Goal: Task Accomplishment & Management: Manage account settings

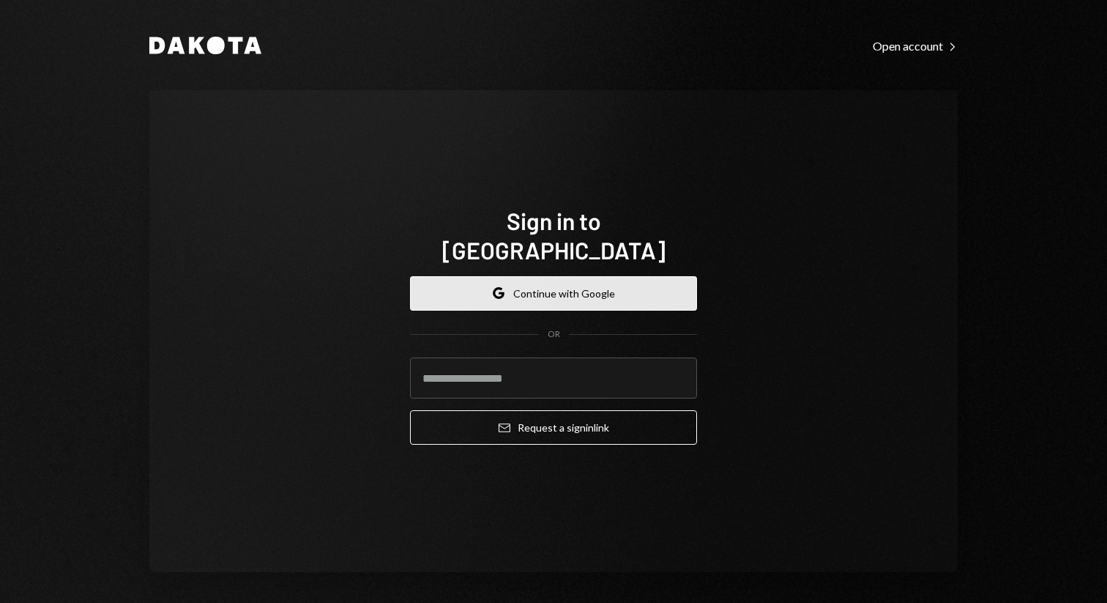
click at [551, 278] on button "Google Continue with Google" at bounding box center [553, 293] width 287 height 34
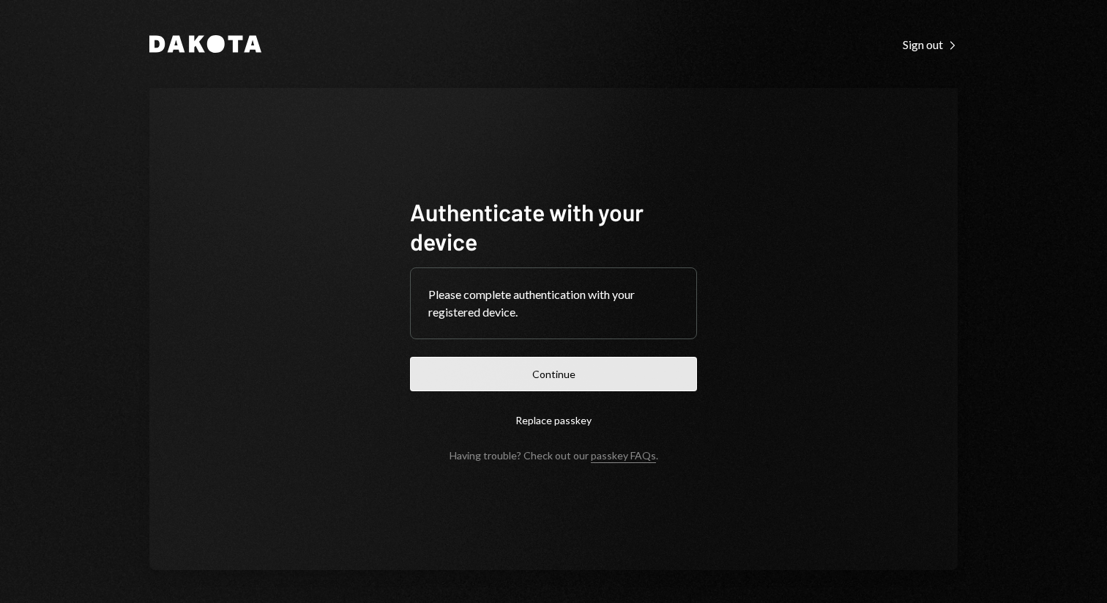
click at [555, 367] on button "Continue" at bounding box center [553, 374] width 287 height 34
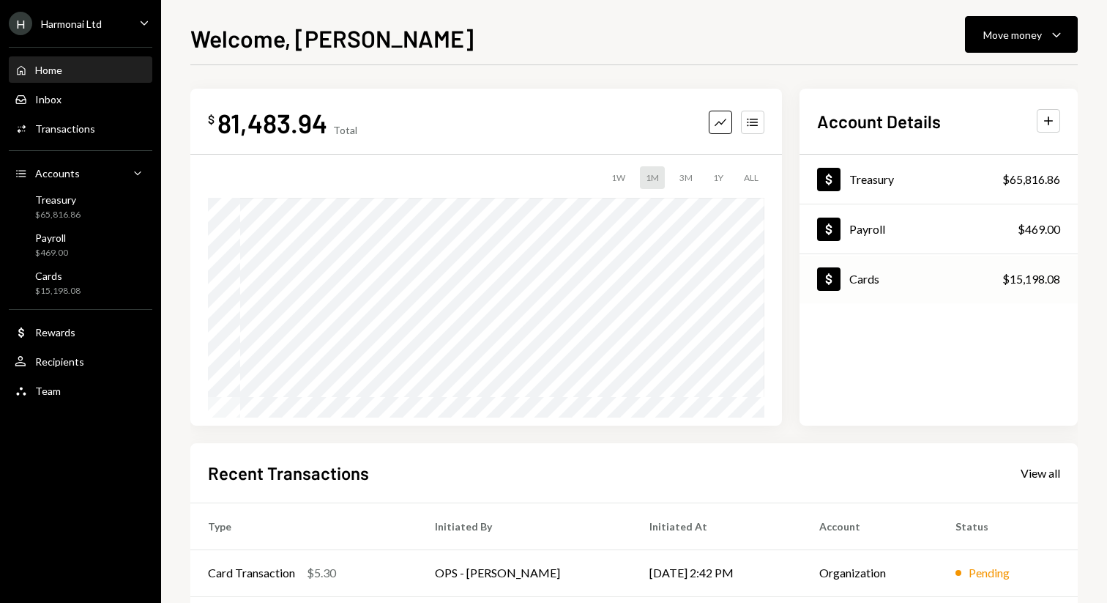
click at [887, 294] on div "Dollar Cards $15,198.08" at bounding box center [939, 280] width 278 height 48
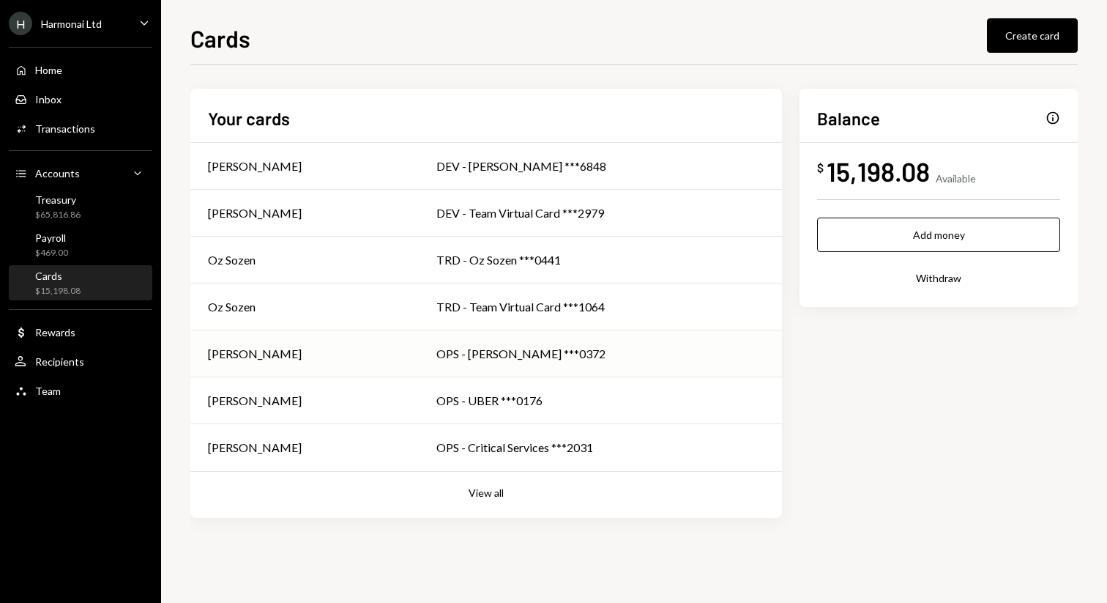
click at [626, 361] on div "OPS - Steve McNulty ***0372" at bounding box center [601, 354] width 328 height 18
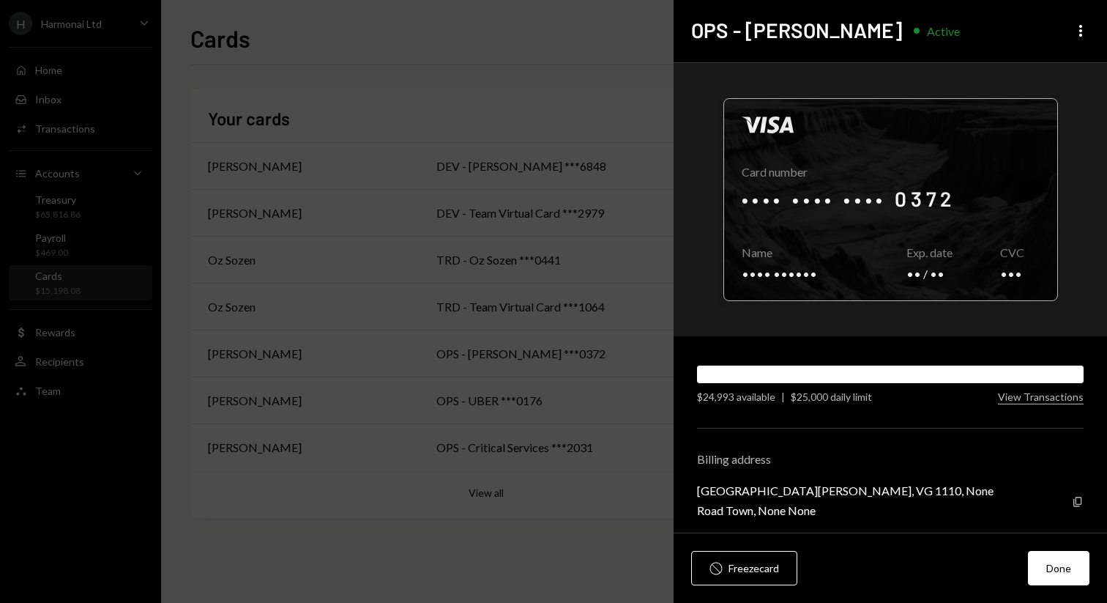
click at [866, 204] on div at bounding box center [890, 199] width 333 height 201
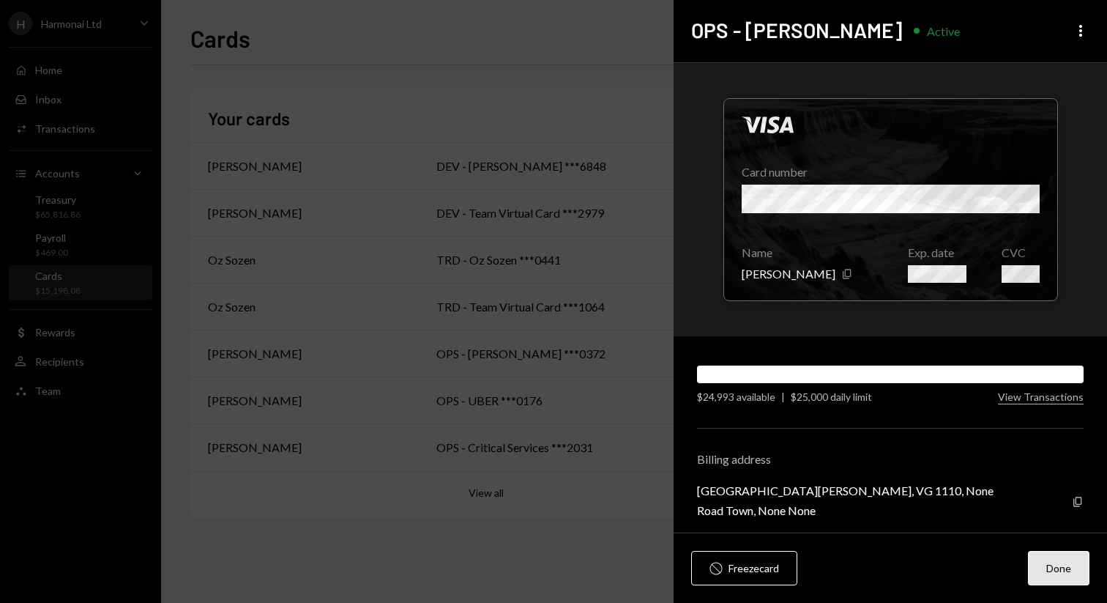
click at [1058, 578] on button "Done" at bounding box center [1059, 568] width 62 height 34
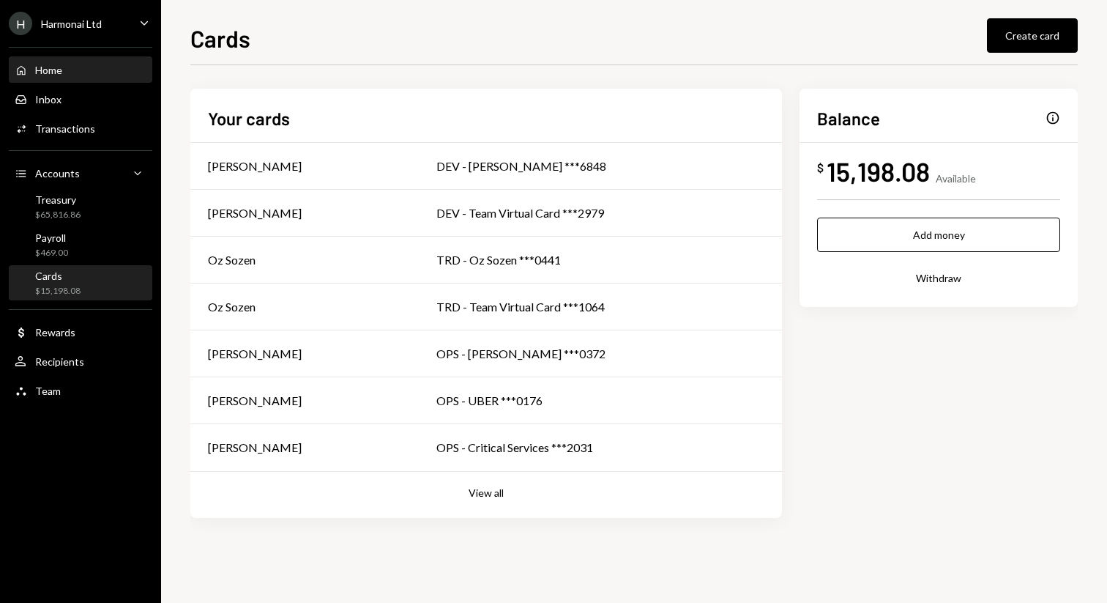
click at [38, 74] on div "Home" at bounding box center [48, 70] width 27 height 12
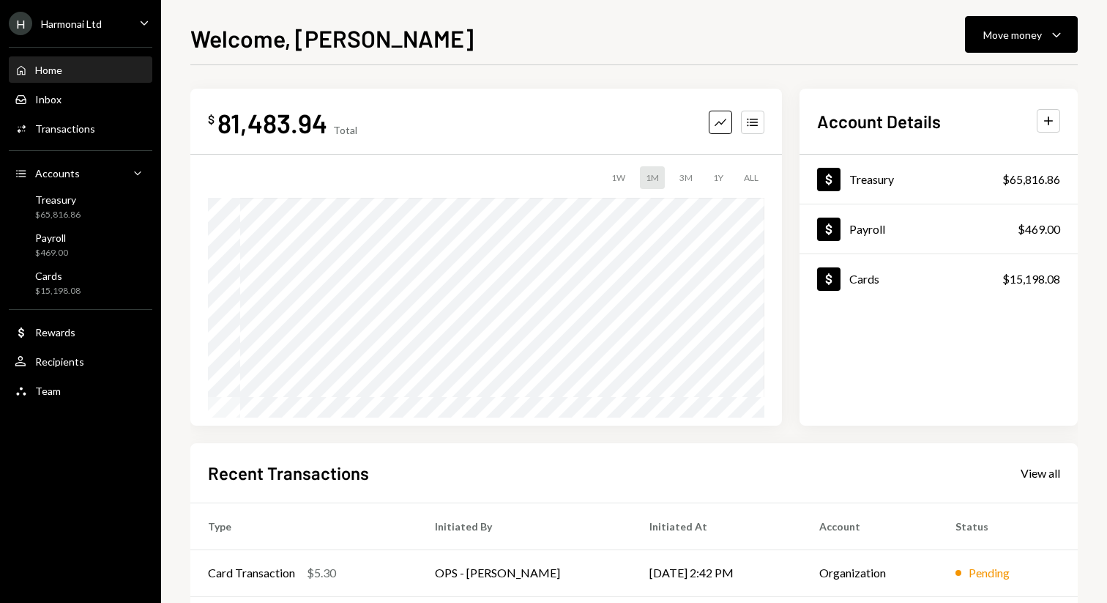
click at [146, 22] on icon "Main" at bounding box center [144, 23] width 7 height 4
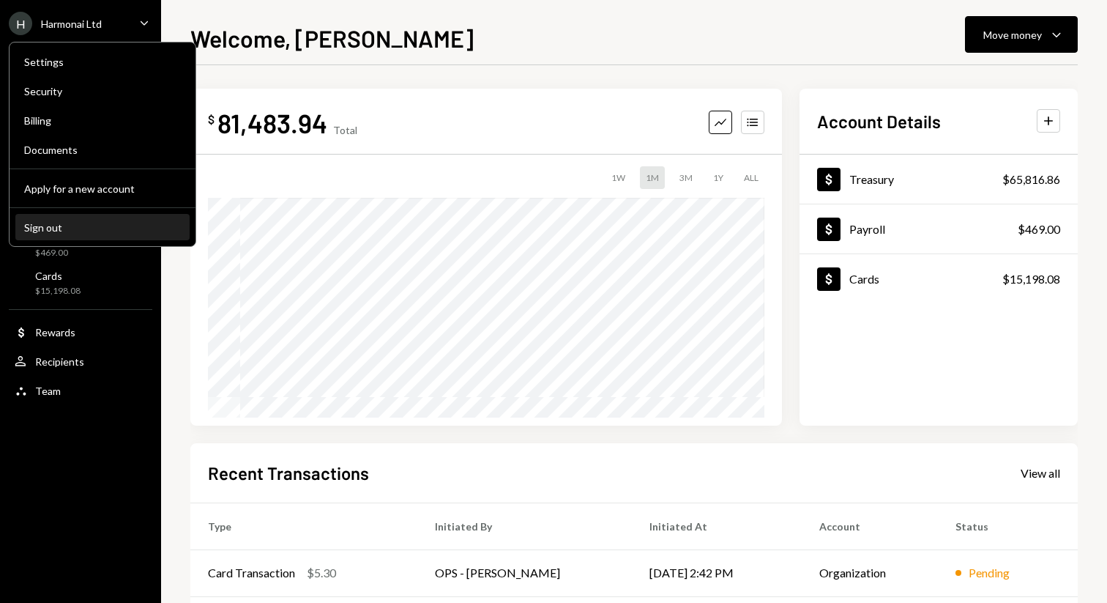
click at [105, 235] on button "Sign out" at bounding box center [102, 228] width 174 height 26
